Goal: Transaction & Acquisition: Subscribe to service/newsletter

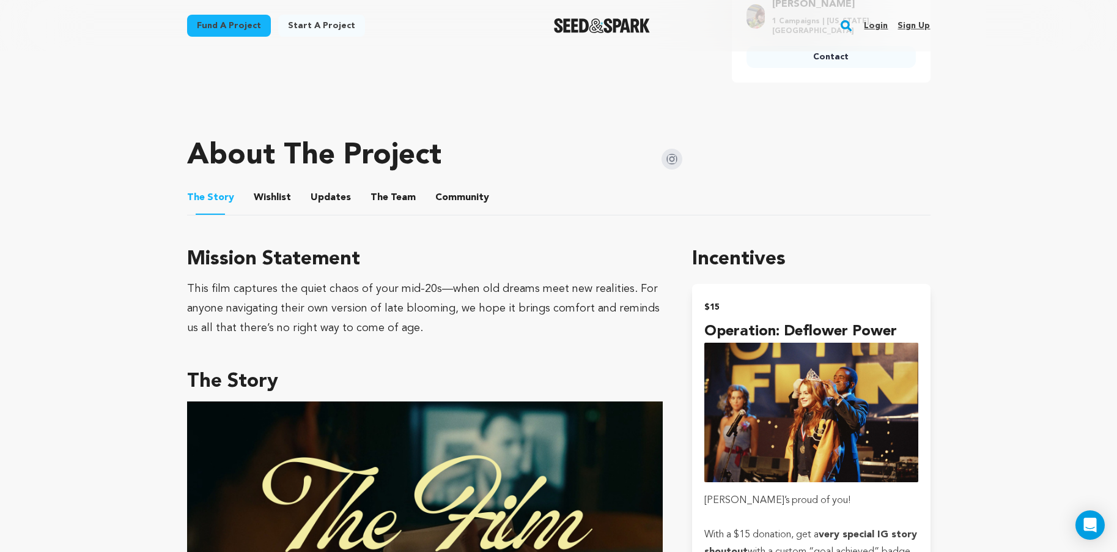
scroll to position [779, 0]
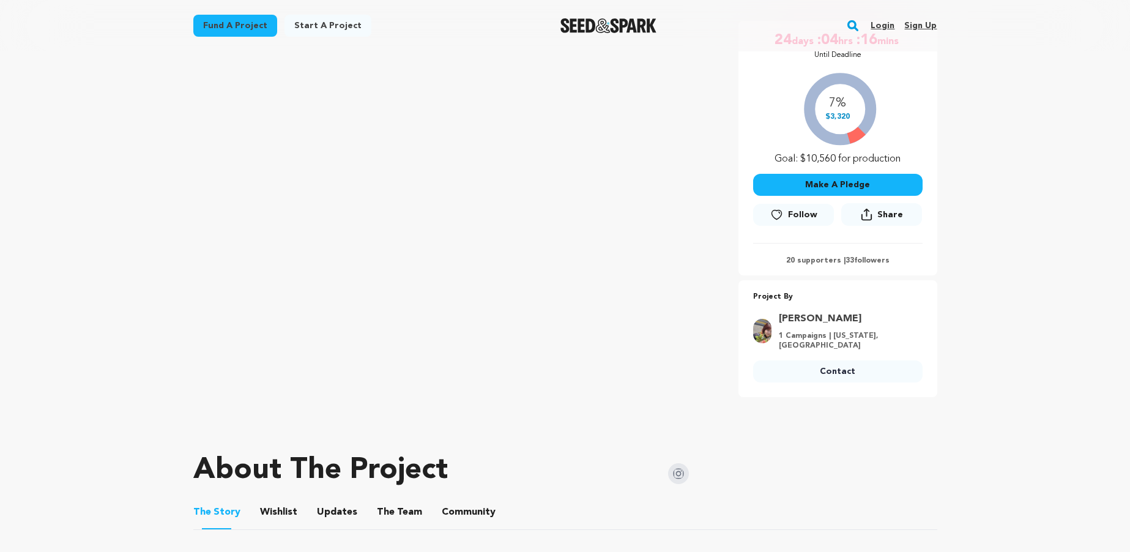
scroll to position [229, 0]
click at [814, 260] on p "20 supporters | 33 followers" at bounding box center [837, 261] width 169 height 10
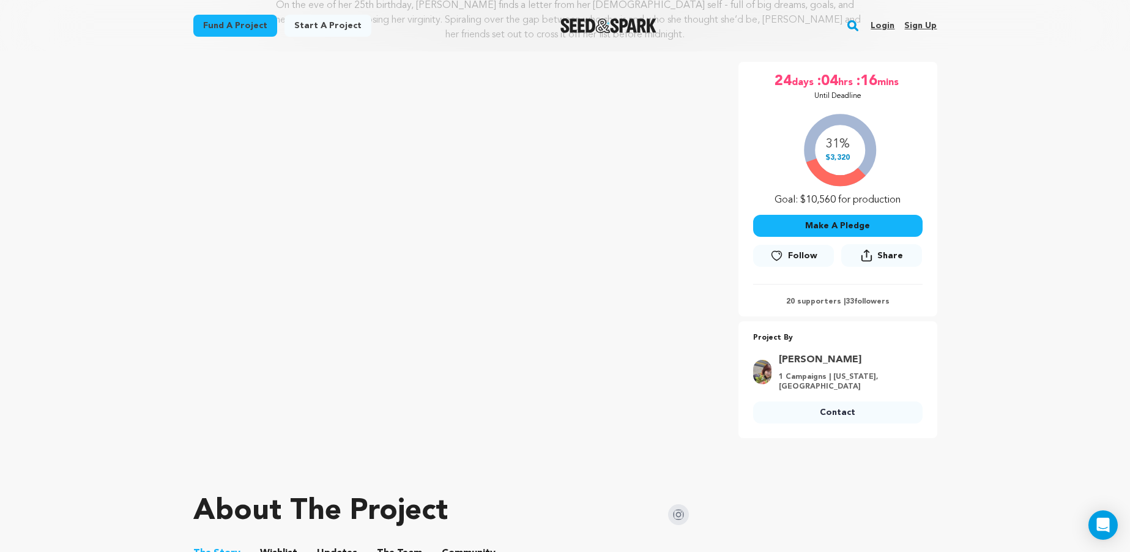
scroll to position [0, 0]
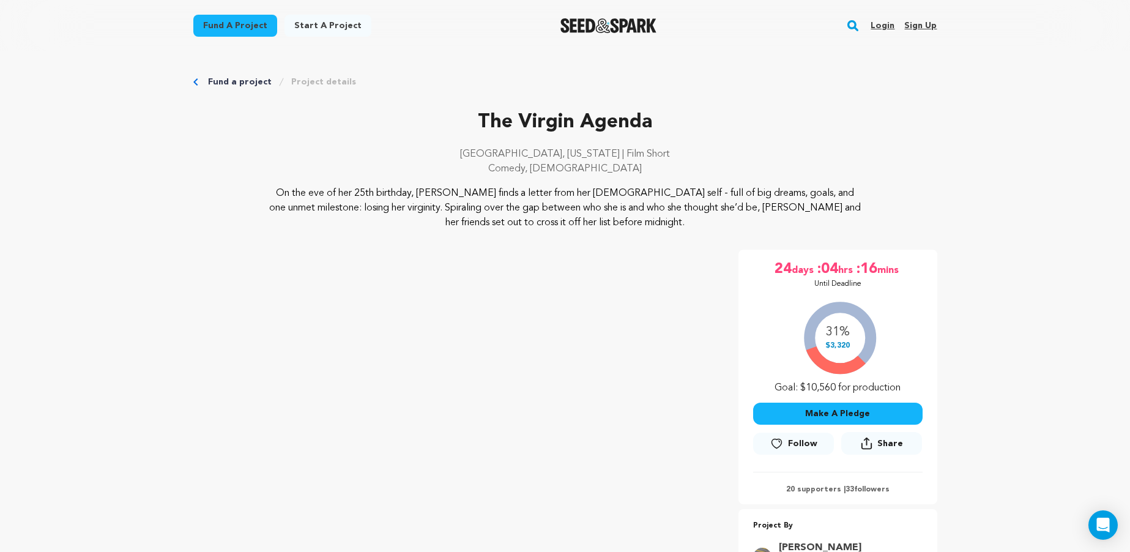
click at [876, 29] on link "Login" at bounding box center [882, 26] width 24 height 20
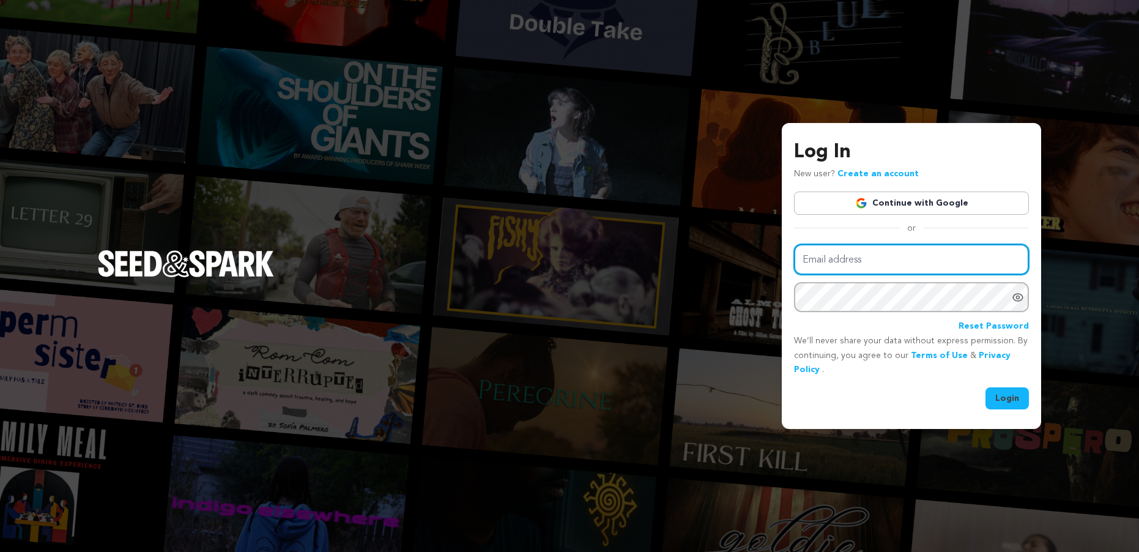
type input "glfang99@gmail.com"
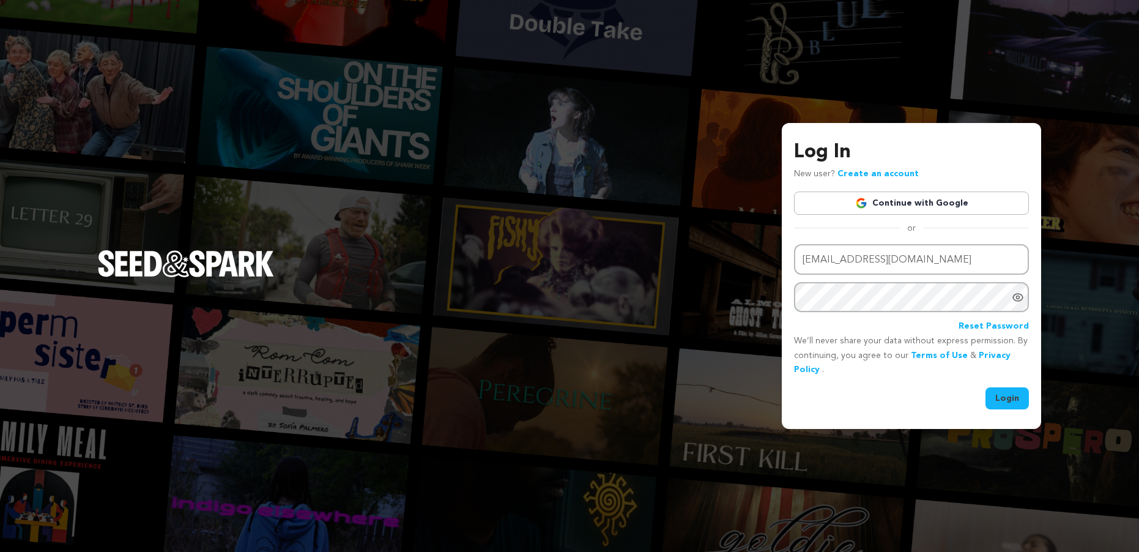
click at [1001, 400] on button "Login" at bounding box center [1006, 398] width 43 height 22
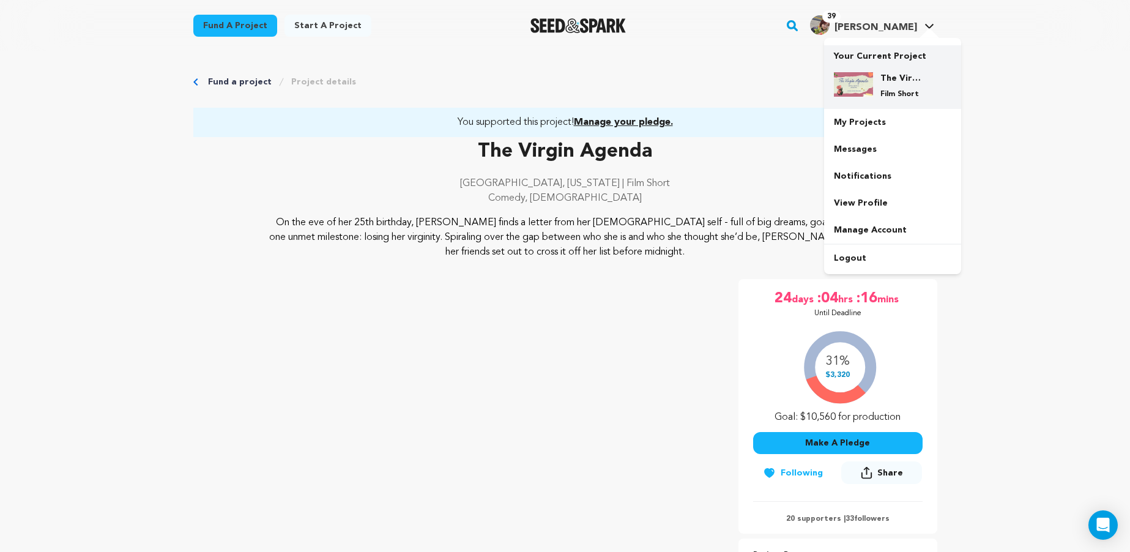
click at [884, 95] on p "Film Short" at bounding box center [902, 94] width 44 height 10
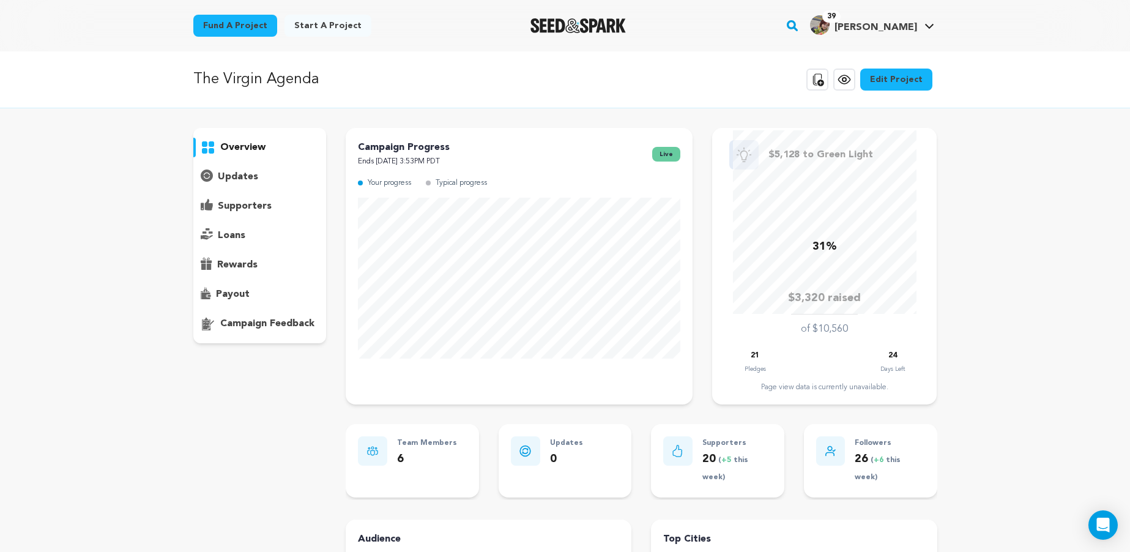
click at [231, 207] on p "supporters" at bounding box center [245, 206] width 54 height 15
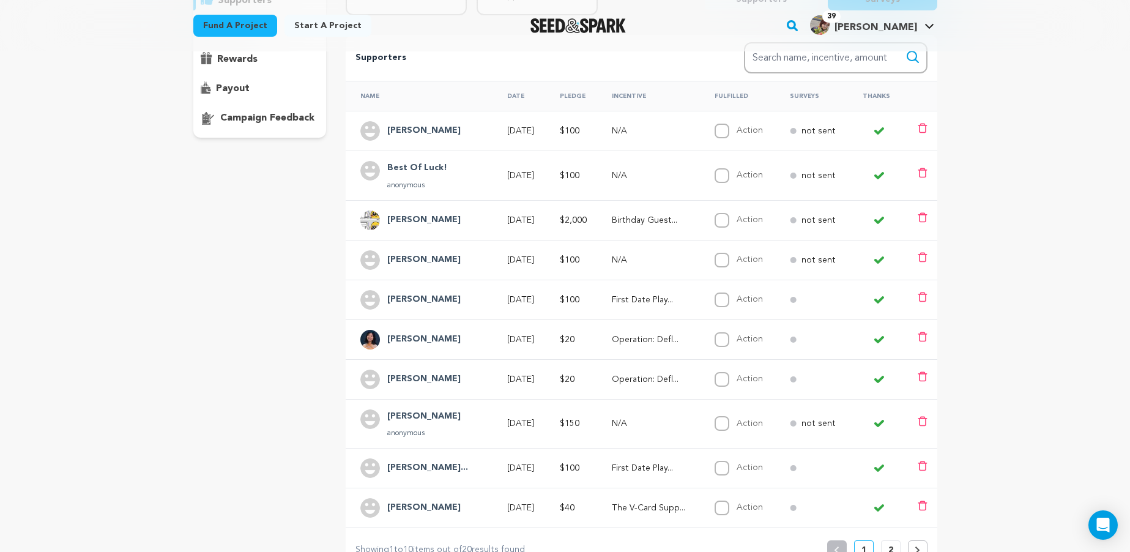
scroll to position [204, 0]
click at [248, 247] on div "overview updates" at bounding box center [259, 247] width 133 height 647
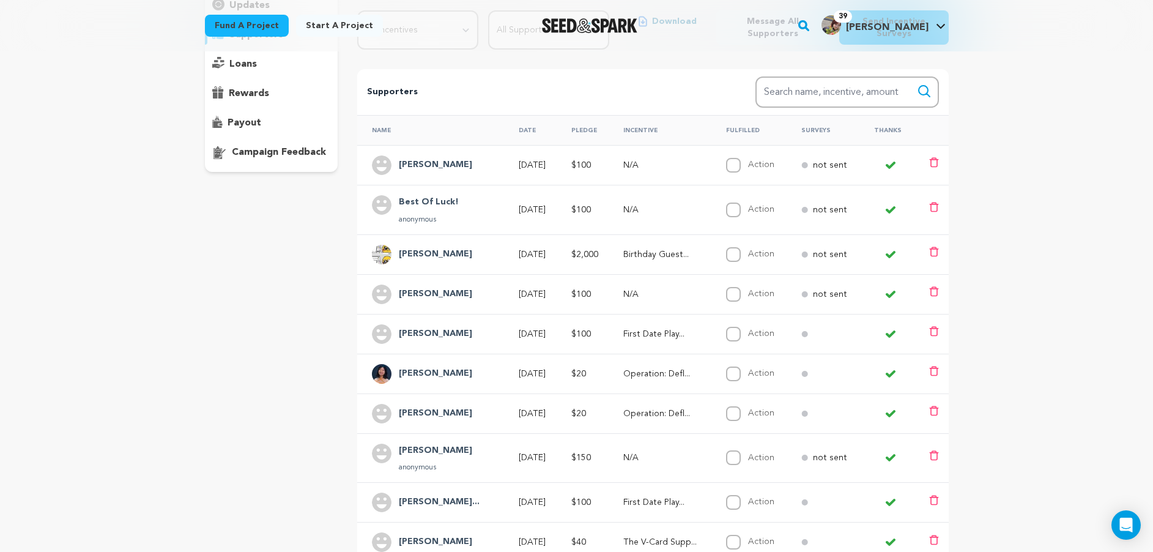
scroll to position [163, 0]
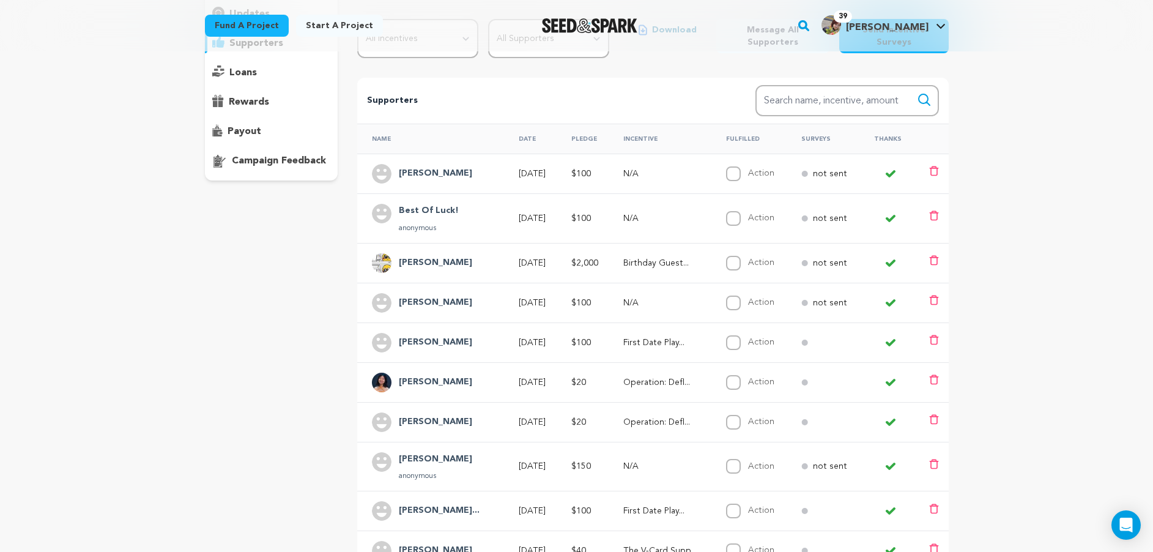
click at [317, 272] on div "overview updates" at bounding box center [271, 288] width 133 height 647
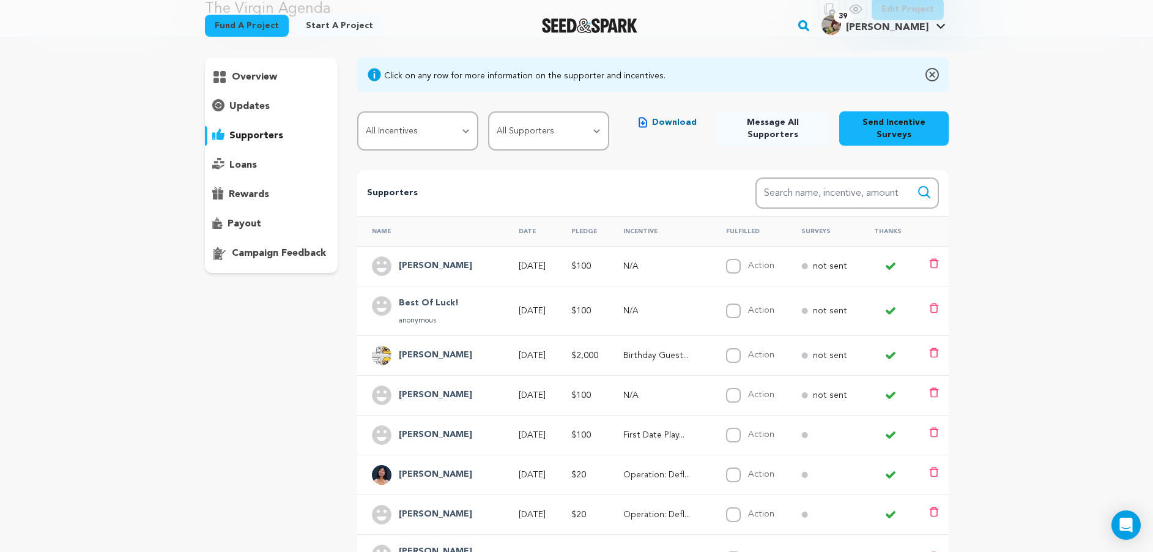
scroll to position [0, 0]
